Goal: Find specific page/section: Find specific page/section

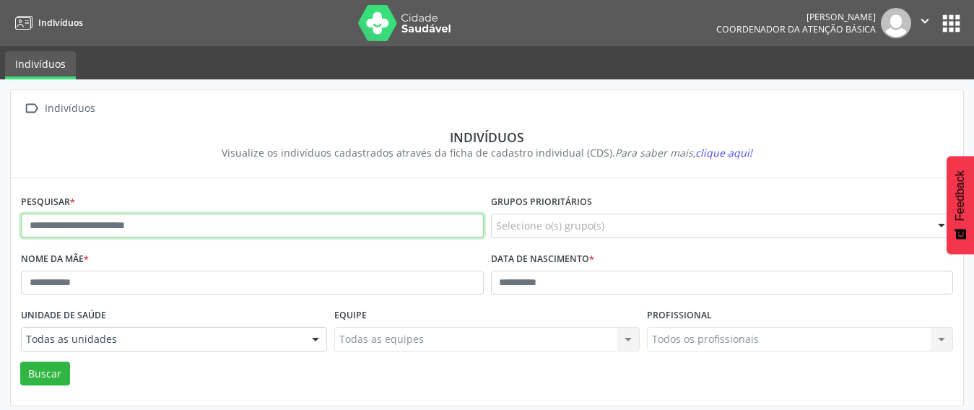
click at [153, 218] on input "text" at bounding box center [252, 226] width 463 height 25
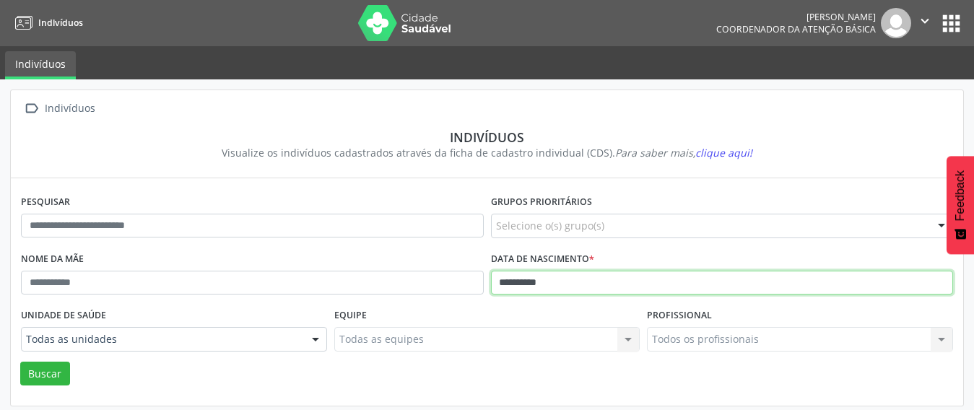
type input "**********"
click at [20, 362] on button "Buscar" at bounding box center [45, 374] width 50 height 25
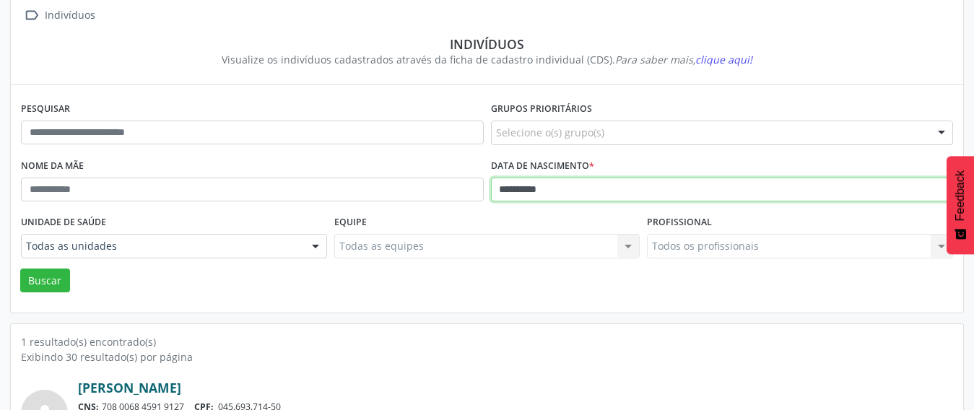
scroll to position [179, 0]
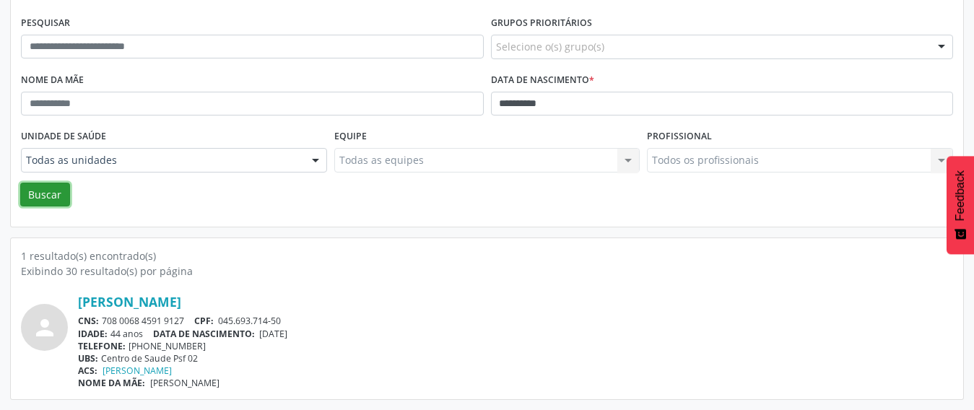
click at [43, 194] on button "Buscar" at bounding box center [45, 195] width 50 height 25
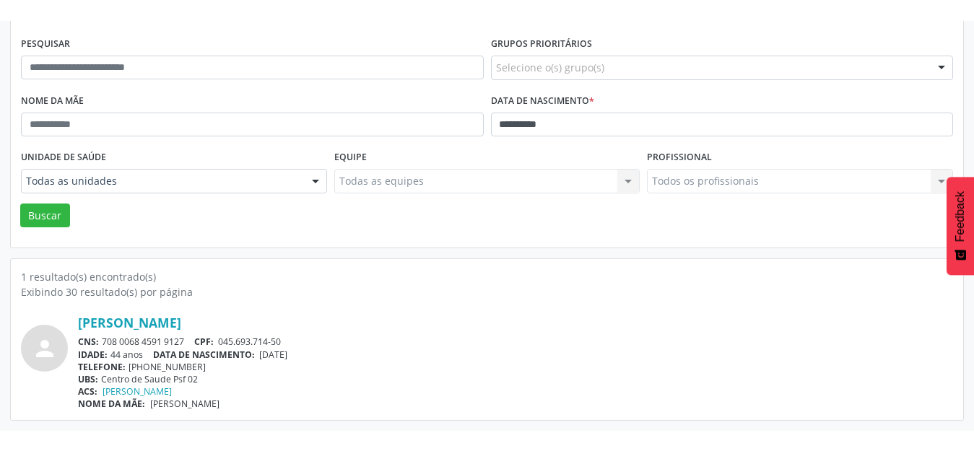
scroll to position [138, 0]
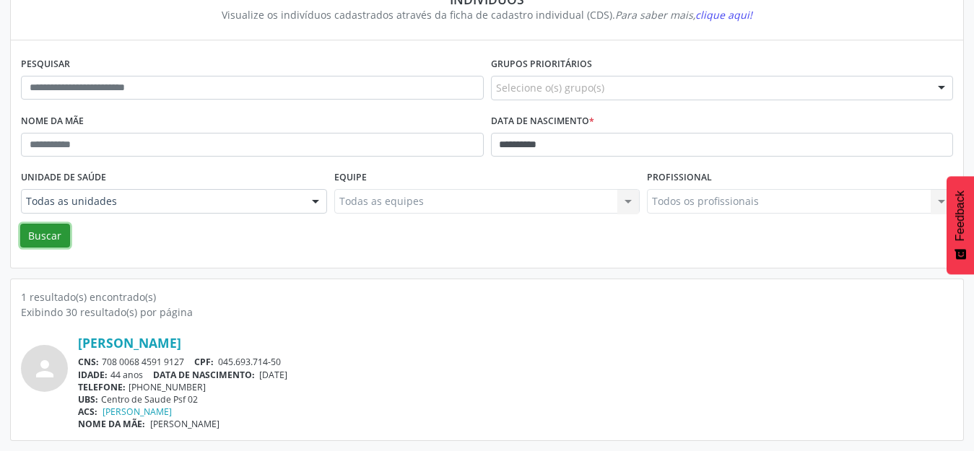
click at [42, 239] on button "Buscar" at bounding box center [45, 236] width 50 height 25
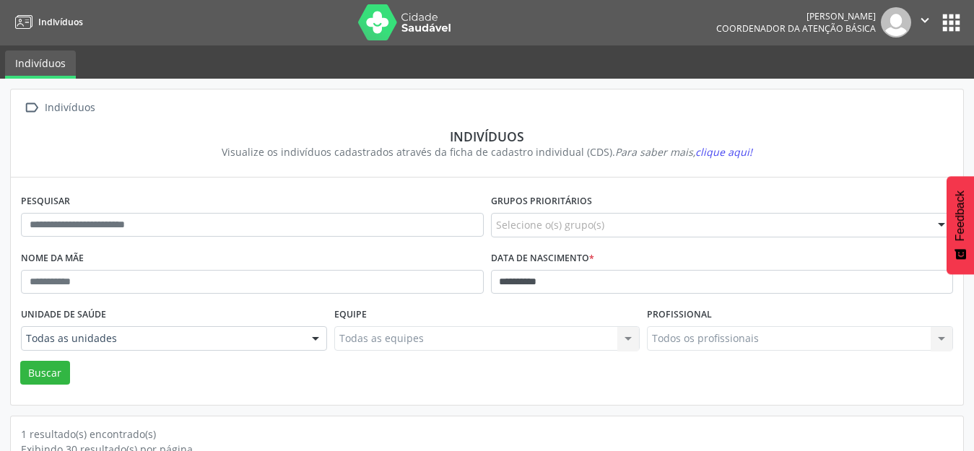
scroll to position [0, 0]
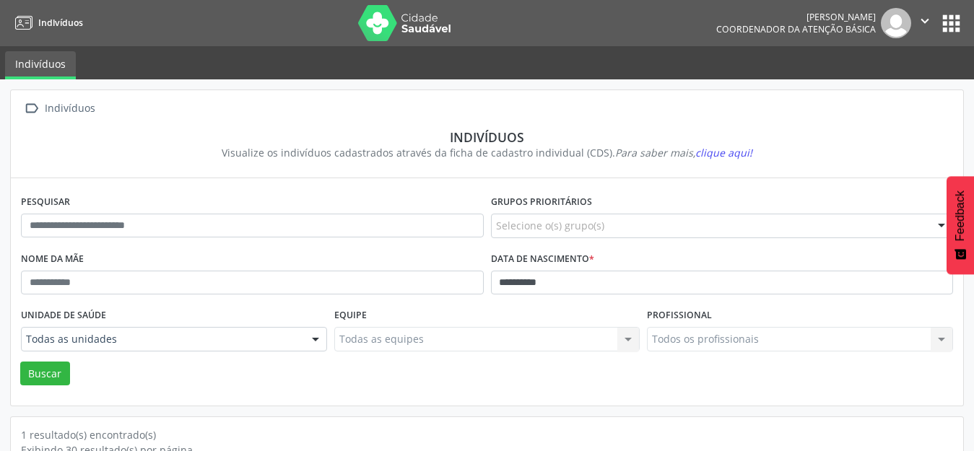
click at [947, 19] on button "apps" at bounding box center [950, 23] width 25 height 25
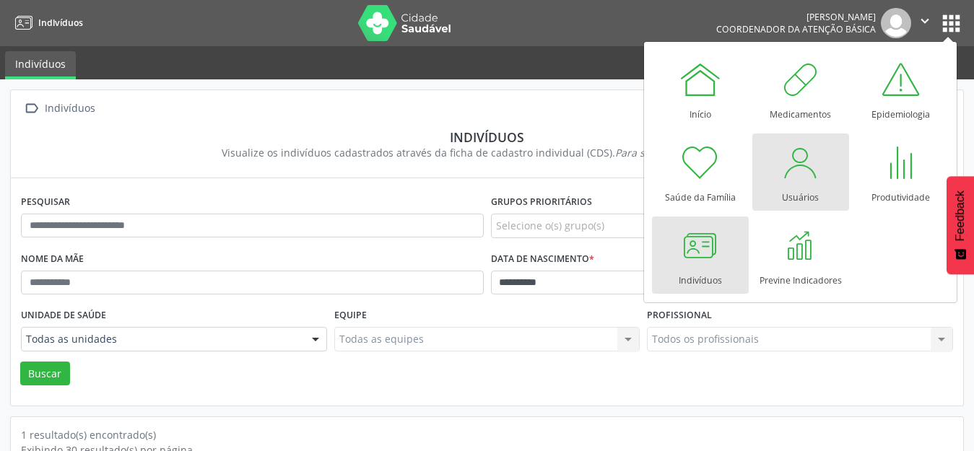
click at [793, 185] on div "Usuários" at bounding box center [800, 193] width 37 height 19
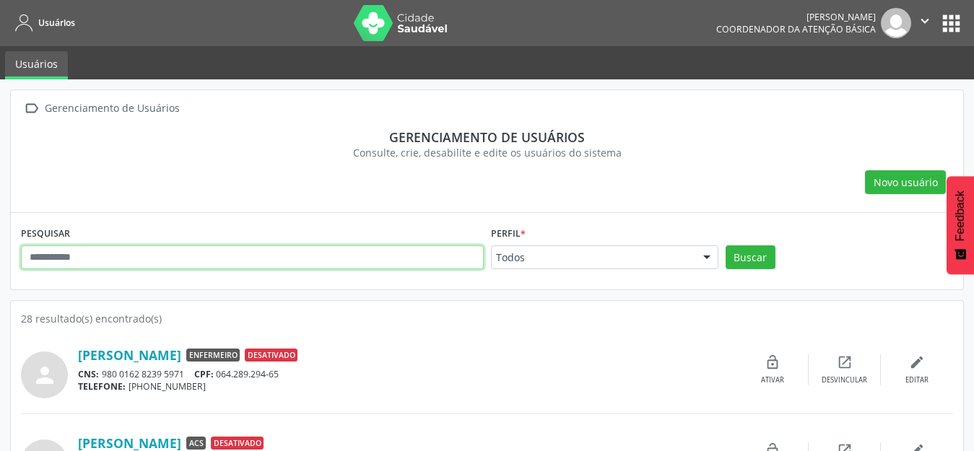
click at [143, 257] on input "text" at bounding box center [252, 257] width 463 height 25
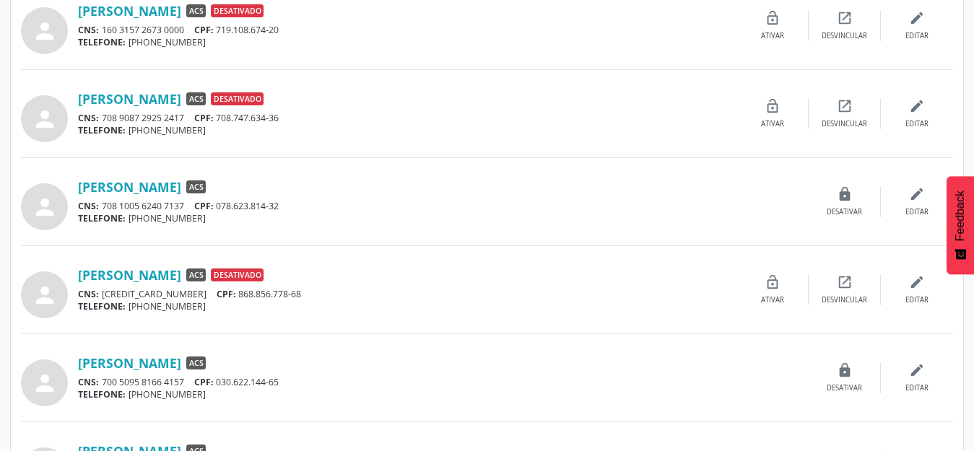
scroll to position [1155, 0]
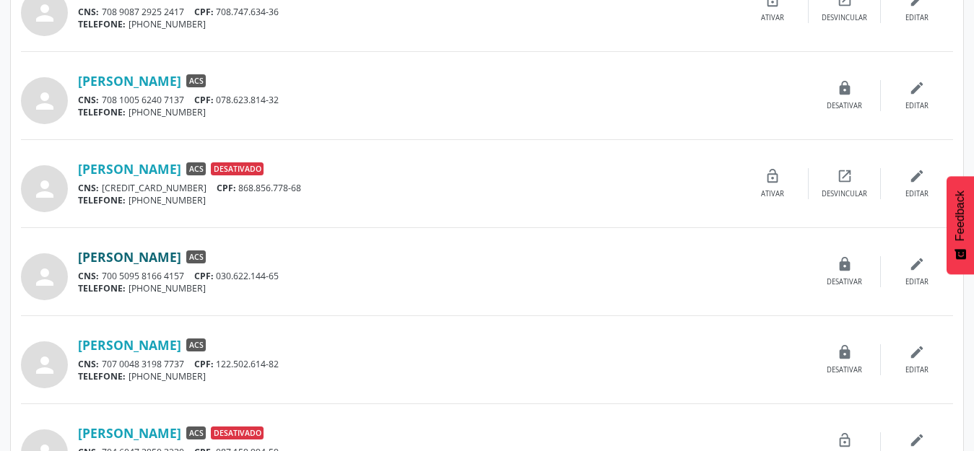
click at [168, 253] on link "[PERSON_NAME]" at bounding box center [129, 257] width 103 height 16
